Goal: Task Accomplishment & Management: Manage account settings

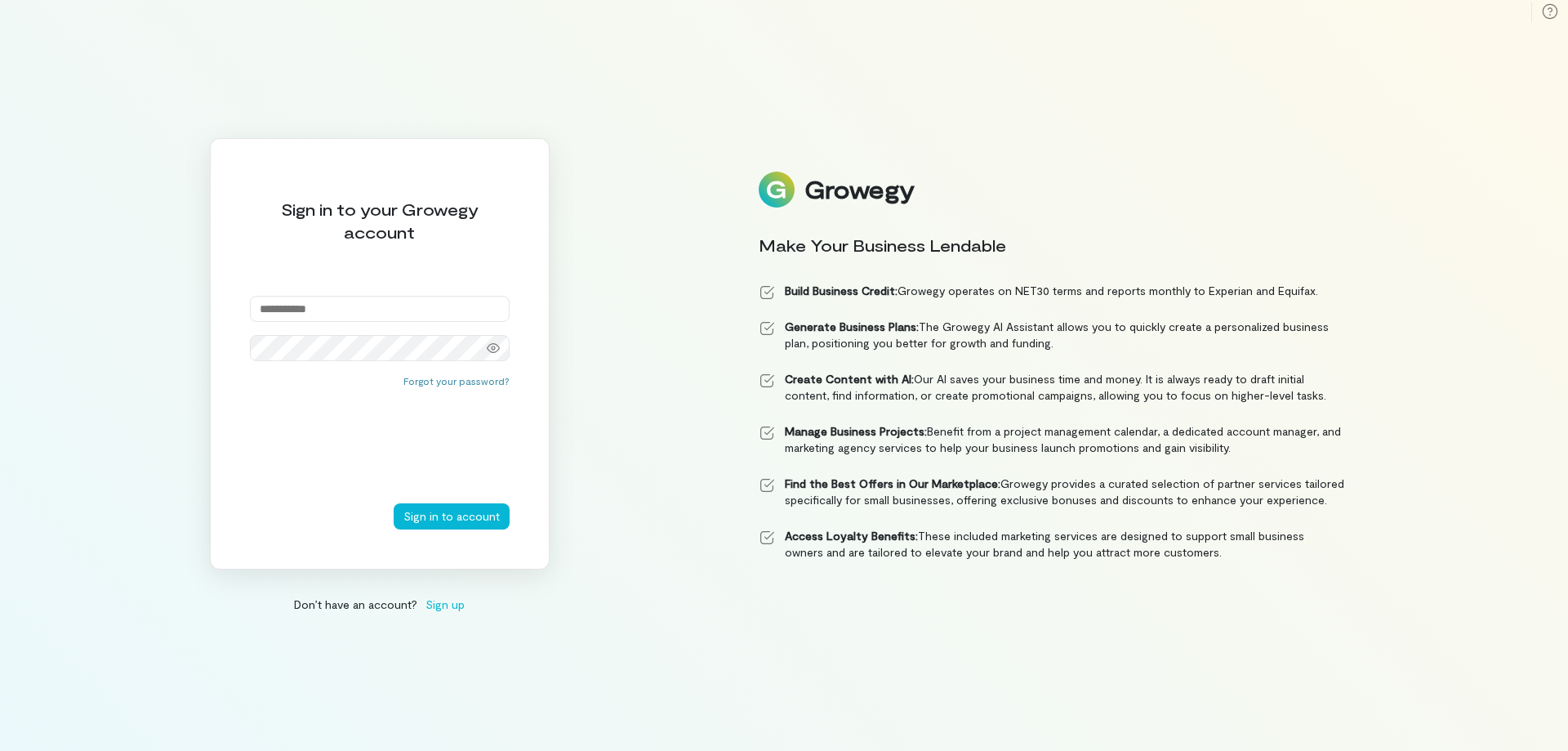
click at [297, 297] on input "email" at bounding box center [379, 309] width 259 height 26
type input "**********"
click at [394, 503] on button "Sign in to account" at bounding box center [451, 516] width 116 height 26
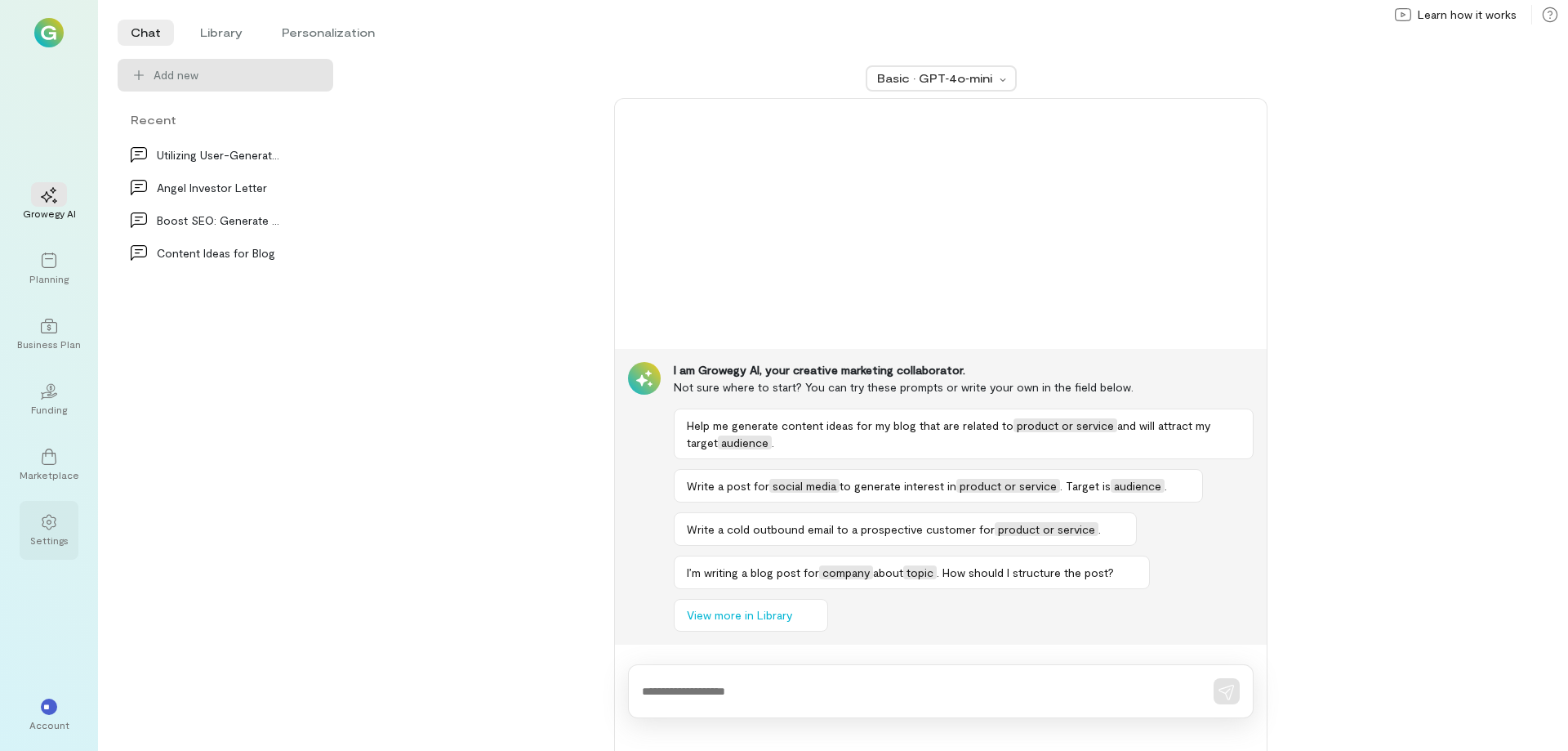
click at [51, 524] on icon at bounding box center [49, 521] width 17 height 17
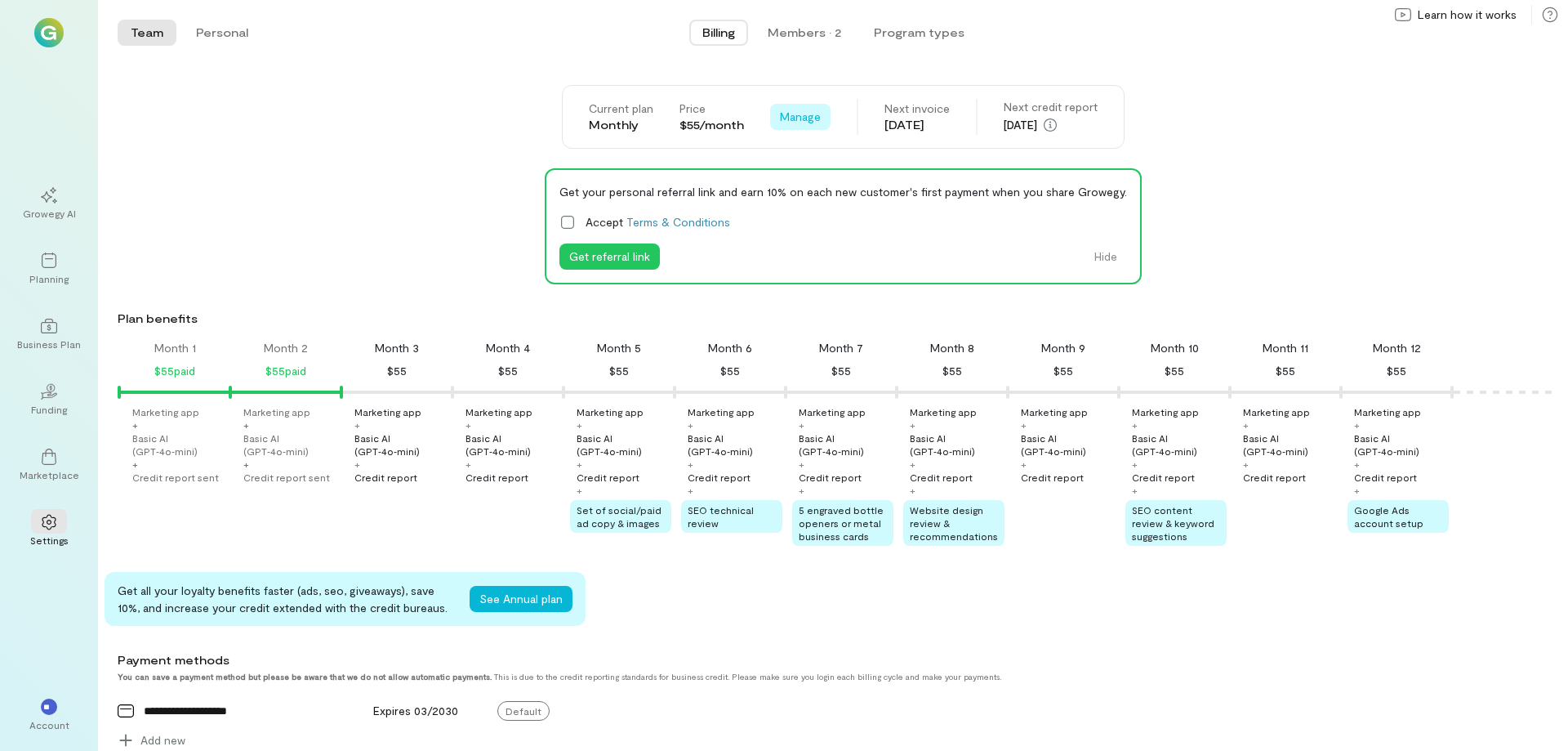
click at [794, 114] on span "Manage" at bounding box center [800, 116] width 41 height 17
click at [842, 148] on span "See Annual Plan" at bounding box center [848, 152] width 83 height 17
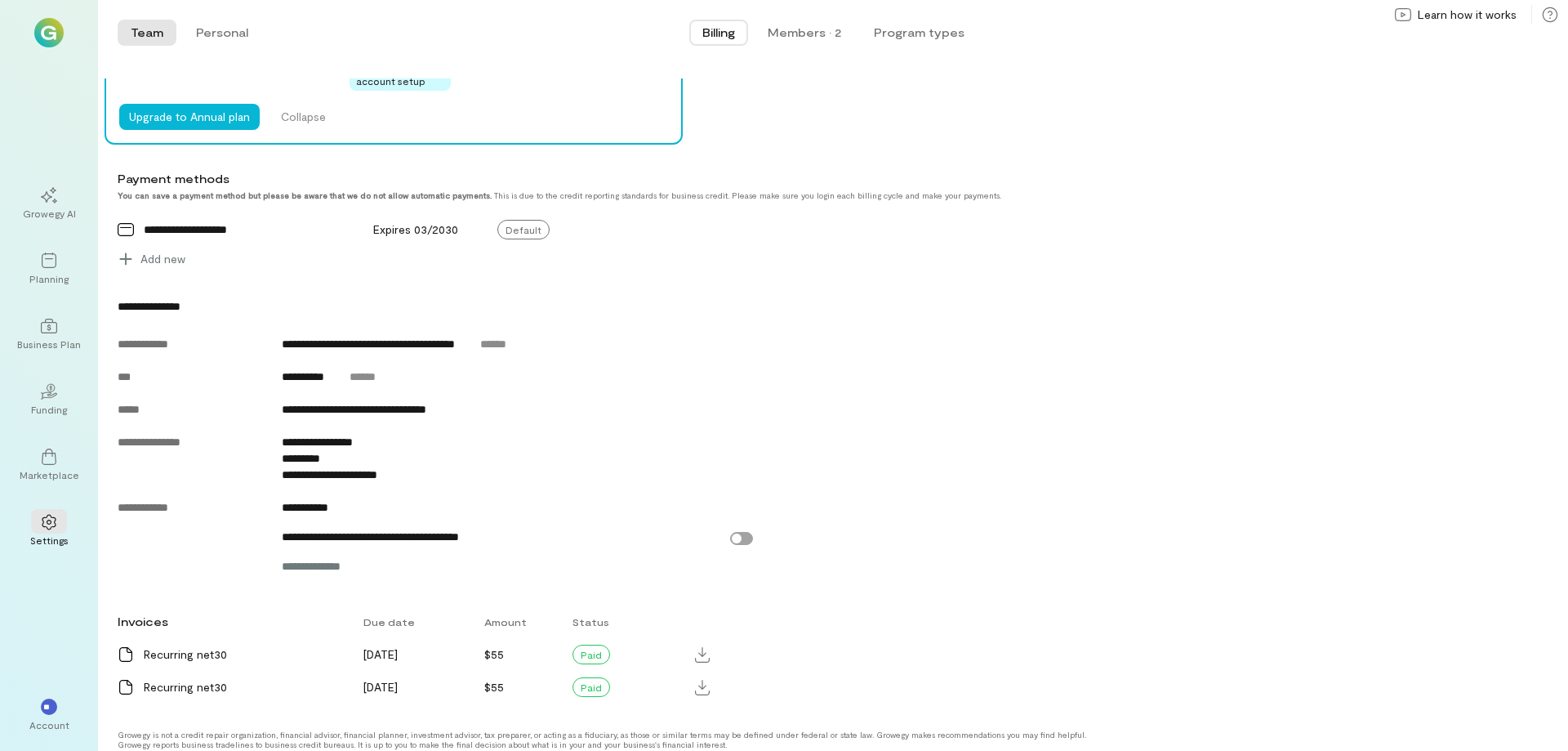
scroll to position [847, 0]
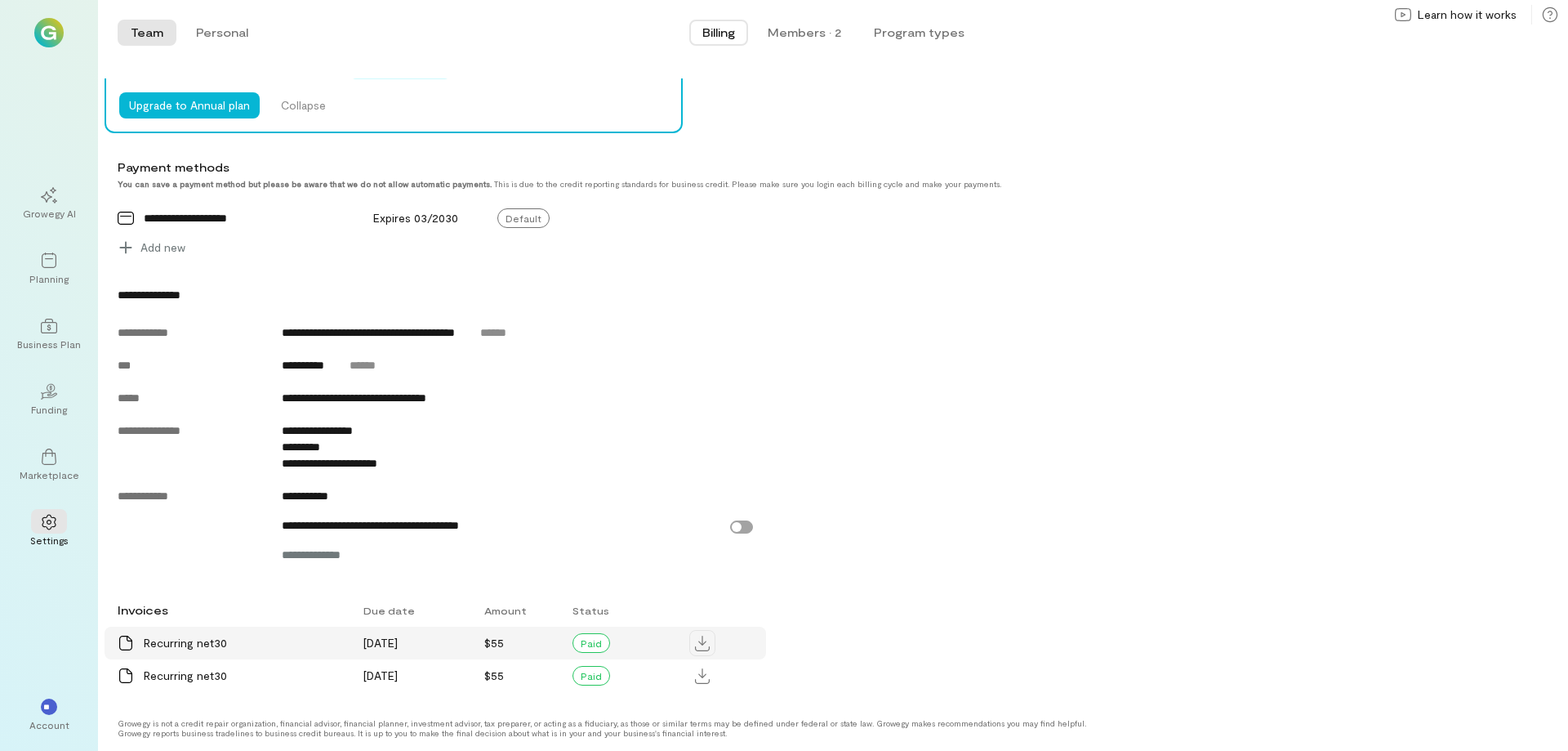
click at [702, 644] on icon at bounding box center [702, 644] width 15 height 16
click at [332, 553] on span "**********" at bounding box center [320, 555] width 75 height 17
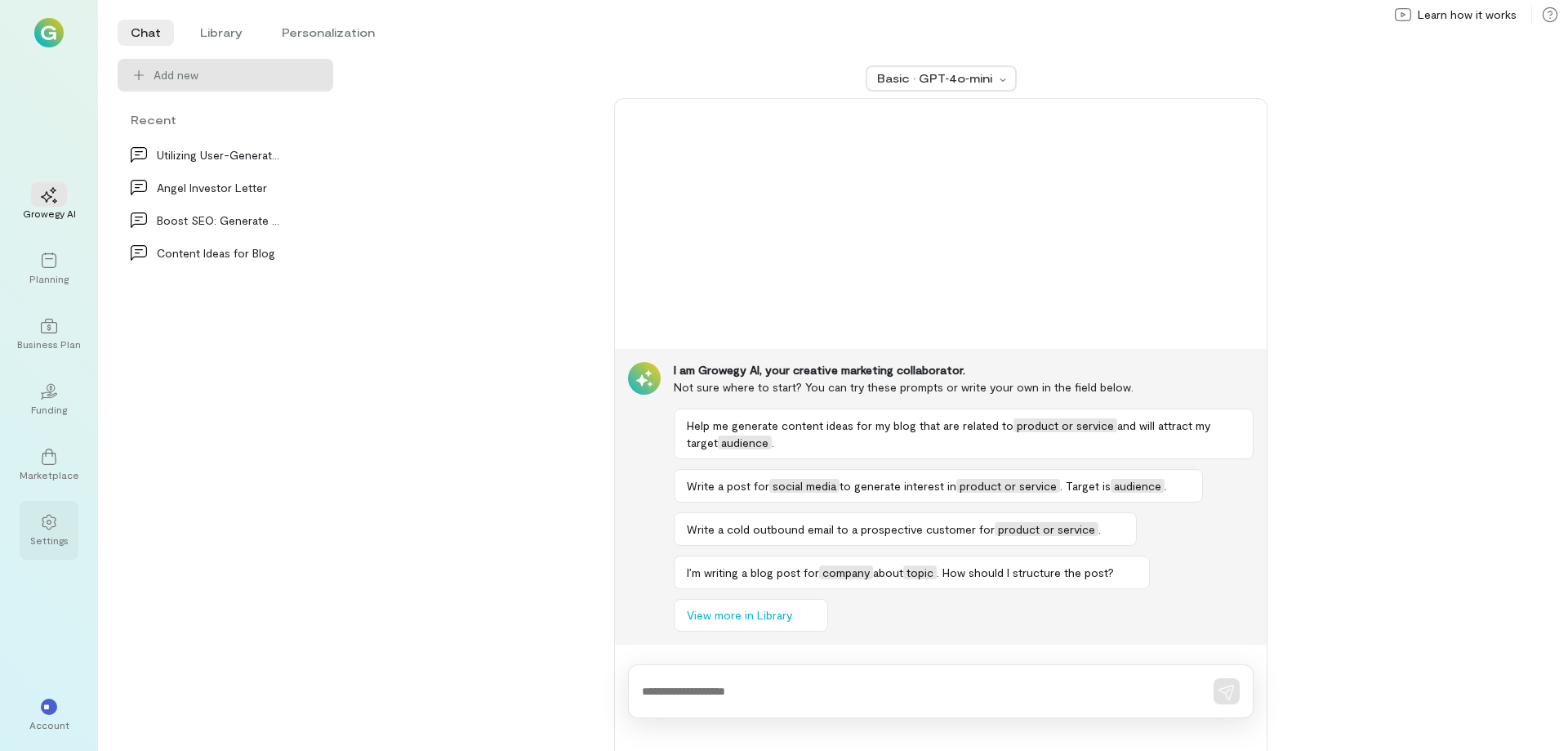
click at [49, 524] on icon at bounding box center [49, 521] width 14 height 16
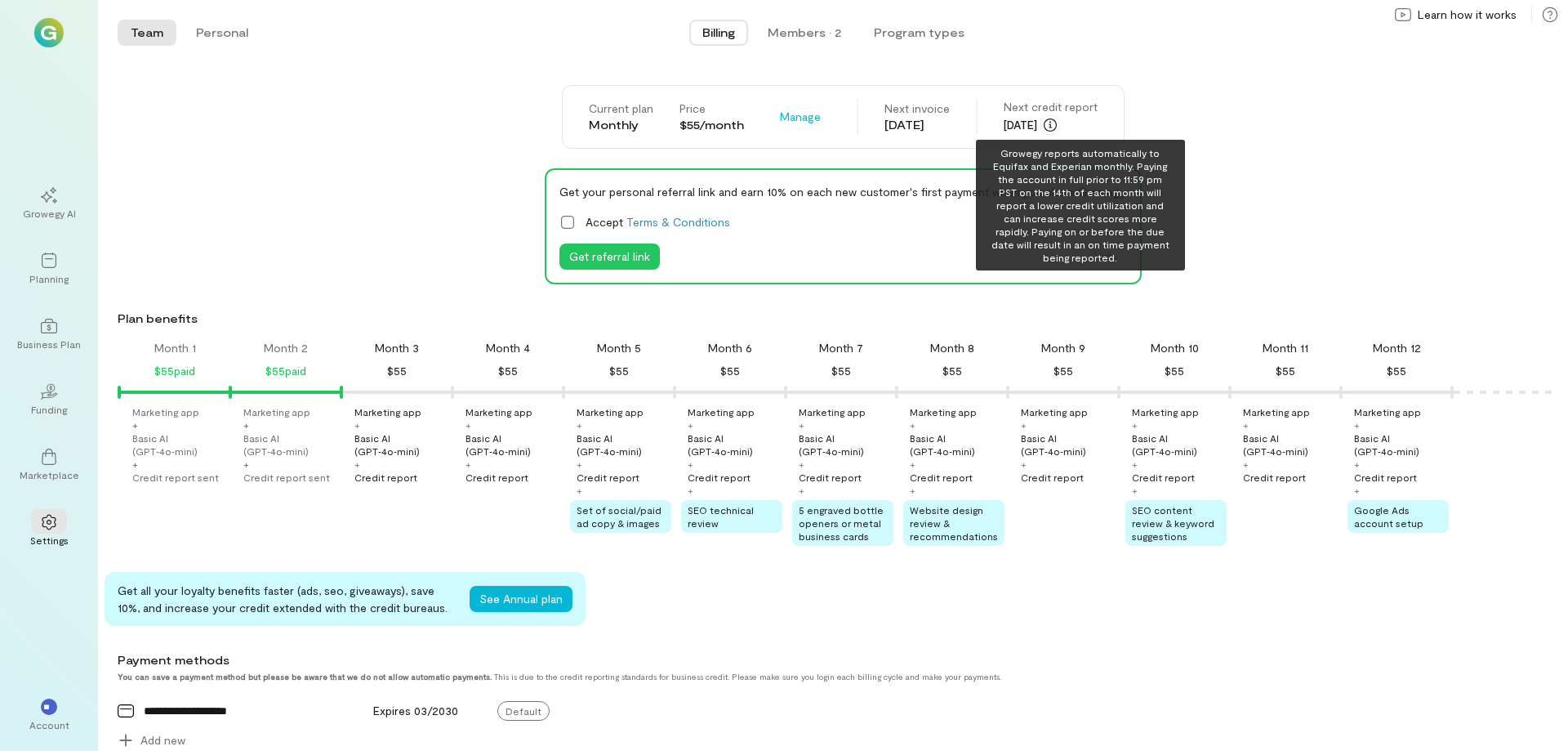
click at [1056, 123] on icon "button" at bounding box center [1049, 125] width 13 height 13
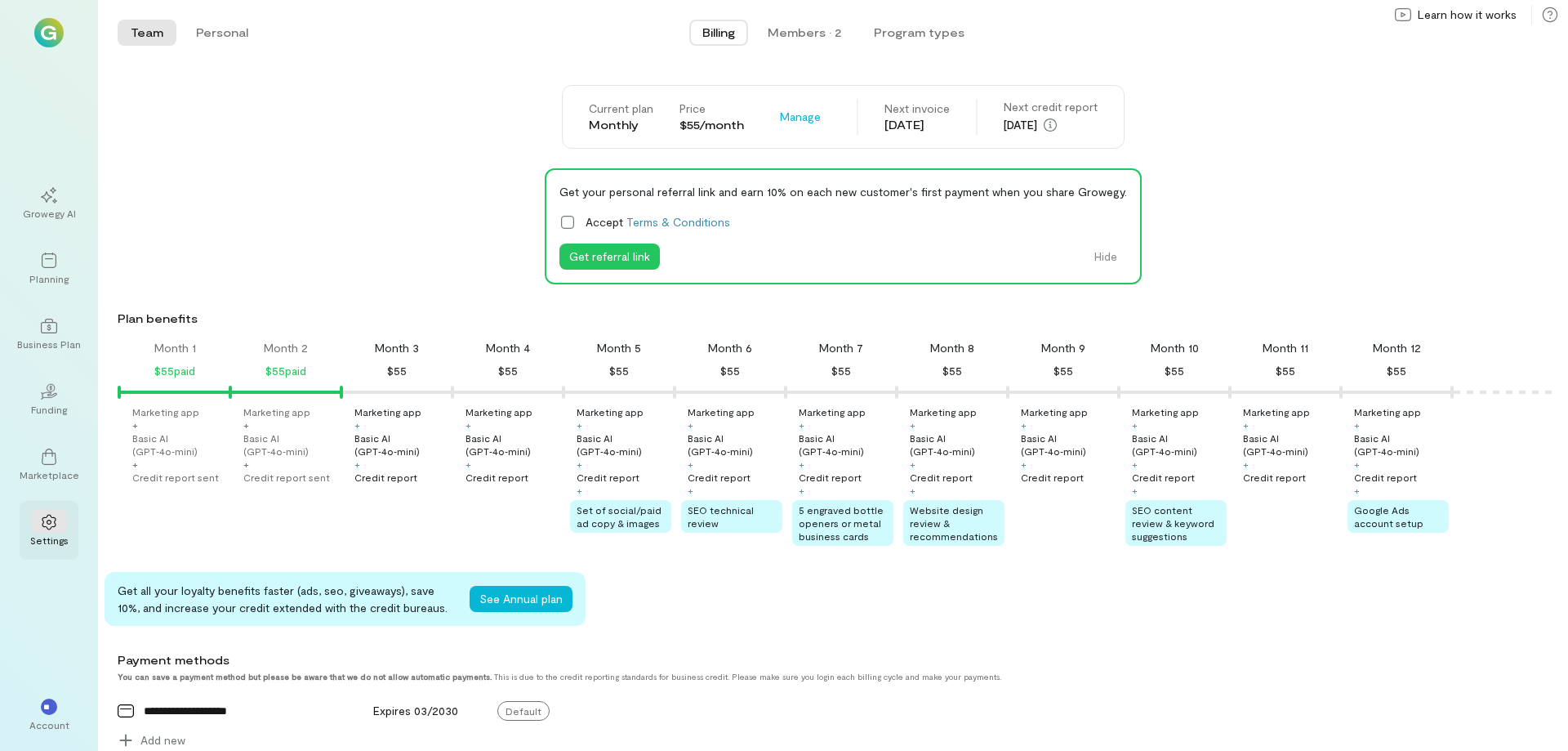
click at [48, 524] on icon at bounding box center [49, 521] width 17 height 17
